Goal: Transaction & Acquisition: Purchase product/service

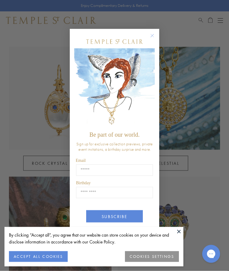
scroll to position [254, 0]
click at [153, 39] on circle "Close dialog" at bounding box center [152, 35] width 7 height 7
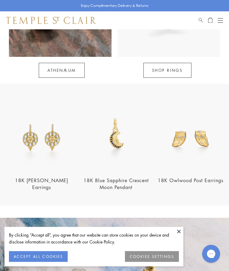
scroll to position [477, 0]
click at [181, 236] on button at bounding box center [179, 231] width 9 height 9
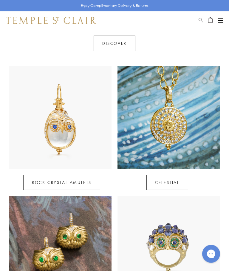
scroll to position [220, 0]
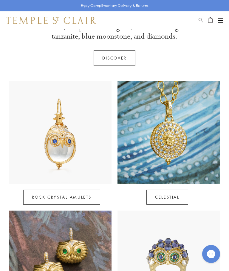
click at [176, 195] on link "Celestial" at bounding box center [168, 196] width 42 height 15
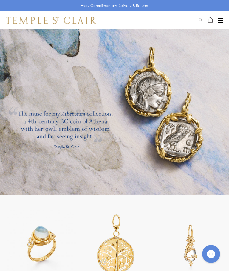
scroll to position [676, 0]
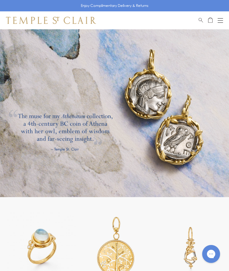
click at [183, 149] on link at bounding box center [114, 107] width 229 height 179
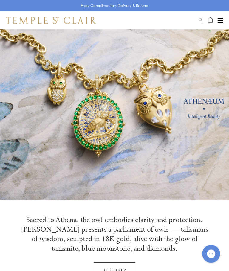
scroll to position [0, 0]
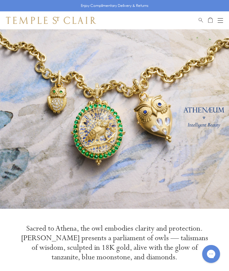
click at [222, 22] on div "Open navigation" at bounding box center [220, 22] width 5 height 0
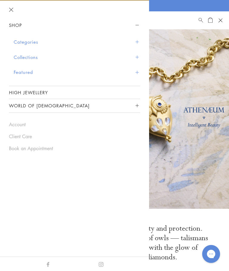
click at [136, 58] on button "Collections" at bounding box center [77, 57] width 127 height 15
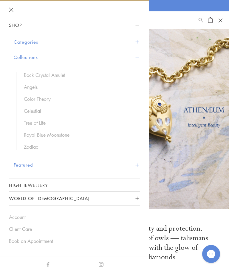
click at [35, 88] on link "Angels" at bounding box center [79, 87] width 110 height 7
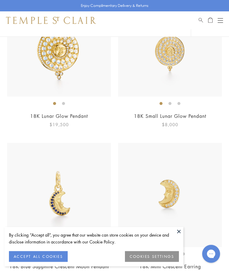
scroll to position [317, 0]
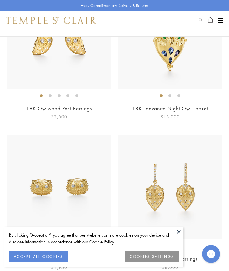
scroll to position [1058, 0]
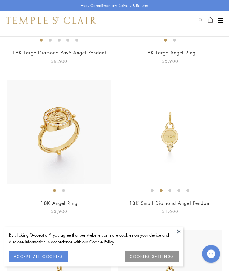
scroll to position [387, 0]
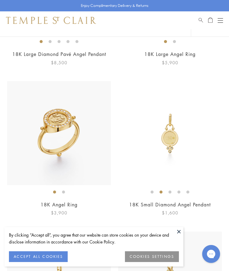
click at [181, 236] on button at bounding box center [179, 231] width 9 height 9
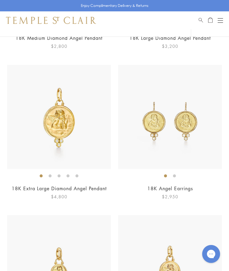
scroll to position [695, 0]
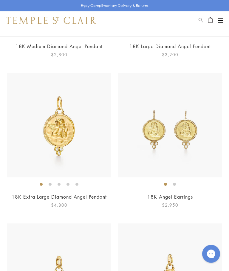
click at [200, 142] on img at bounding box center [170, 125] width 104 height 104
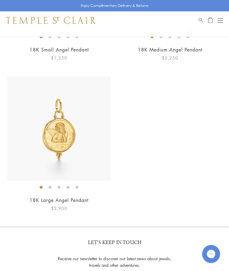
scroll to position [992, 0]
click at [58, 144] on img at bounding box center [59, 128] width 104 height 104
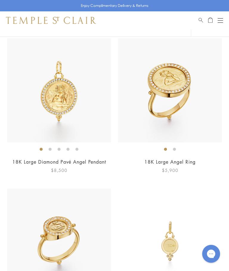
scroll to position [279, 0]
click at [65, 106] on img at bounding box center [59, 91] width 104 height 104
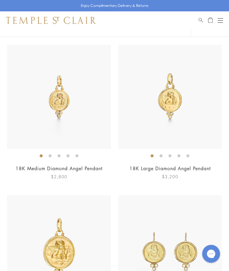
scroll to position [576, 0]
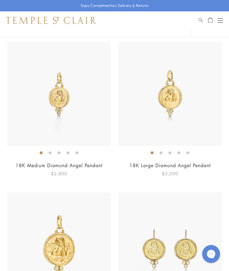
click at [195, 122] on img at bounding box center [170, 94] width 104 height 104
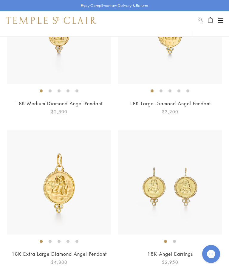
scroll to position [619, 0]
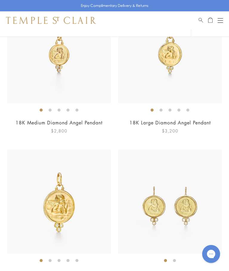
click at [197, 84] on img at bounding box center [170, 51] width 104 height 104
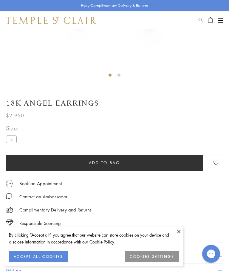
scroll to position [179, 0]
click at [13, 140] on label "S" at bounding box center [11, 138] width 11 height 7
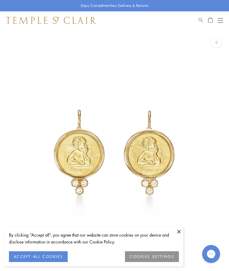
scroll to position [0, 0]
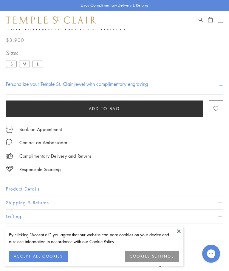
scroll to position [29, 0]
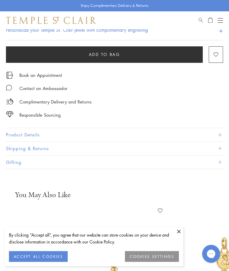
click at [220, 134] on span at bounding box center [220, 134] width 3 height 3
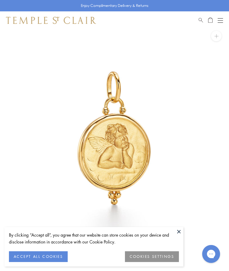
scroll to position [3, 0]
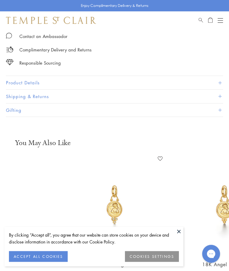
scroll to position [370, 0]
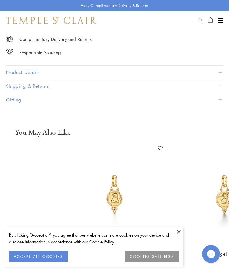
click at [218, 70] on button "Product Details" at bounding box center [114, 71] width 217 height 13
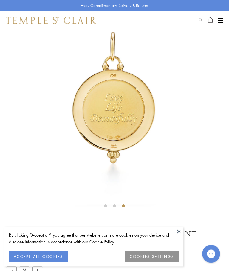
scroll to position [45, 0]
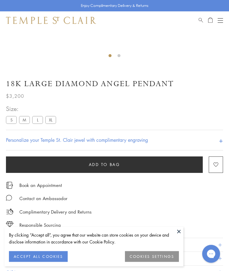
scroll to position [198, 0]
click at [53, 121] on label "XL" at bounding box center [50, 119] width 11 height 7
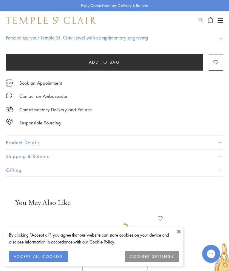
scroll to position [300, 0]
click at [220, 144] on button "Product Details" at bounding box center [114, 142] width 217 height 13
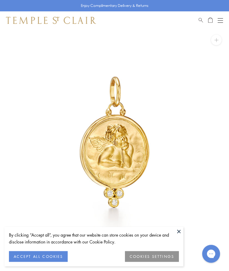
scroll to position [0, 0]
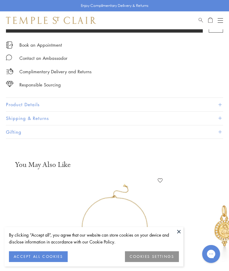
scroll to position [361, 0]
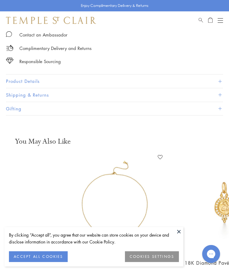
click at [219, 82] on button "Product Details" at bounding box center [114, 80] width 217 height 13
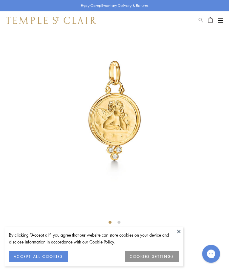
scroll to position [32, 0]
